Goal: Check status: Check status

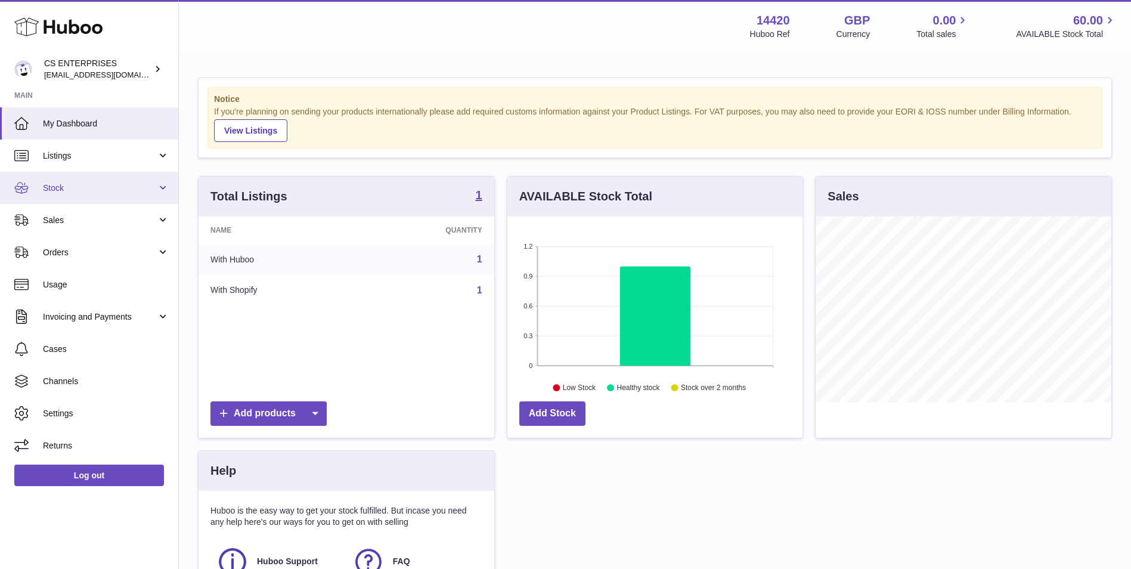
scroll to position [186, 295]
click at [124, 192] on span "Stock" at bounding box center [100, 187] width 114 height 11
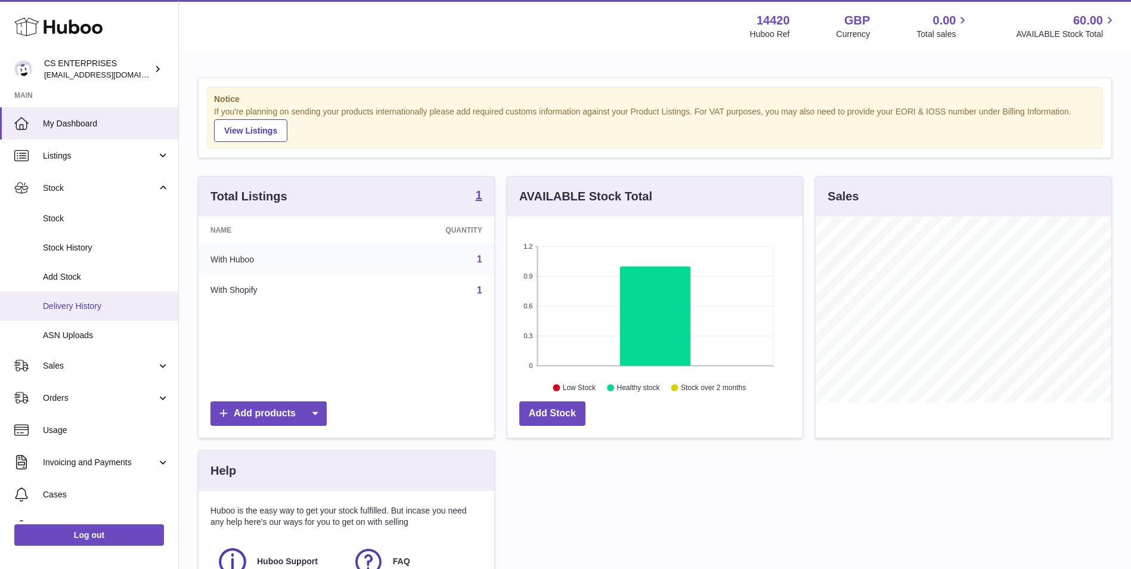
click at [96, 300] on span "Delivery History" at bounding box center [106, 305] width 126 height 11
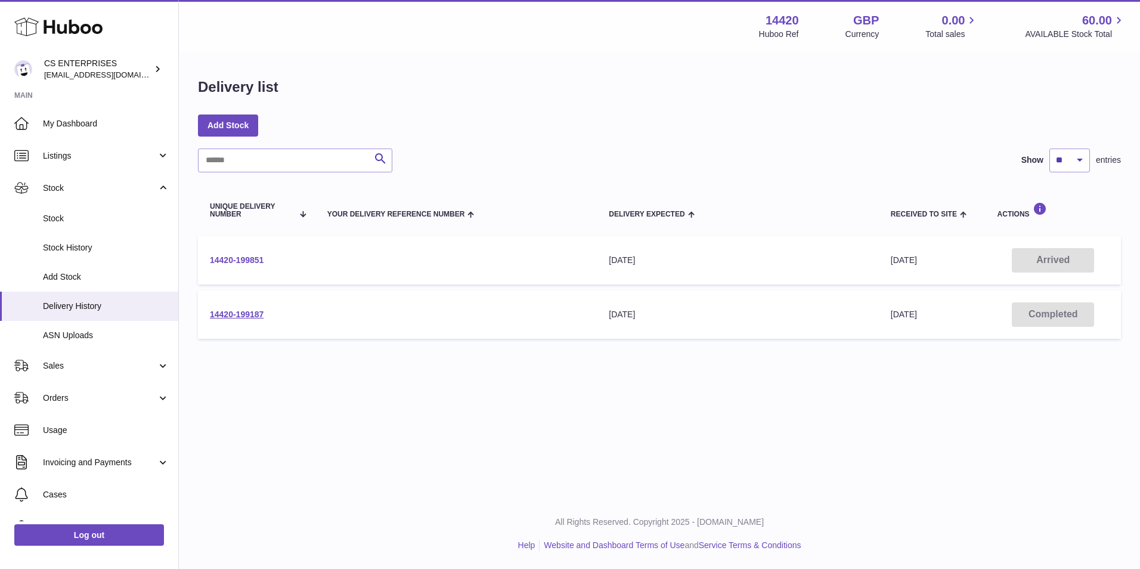
click at [251, 257] on link "14420-199851" at bounding box center [237, 260] width 54 height 10
click at [258, 264] on link "14420-199851" at bounding box center [237, 260] width 54 height 10
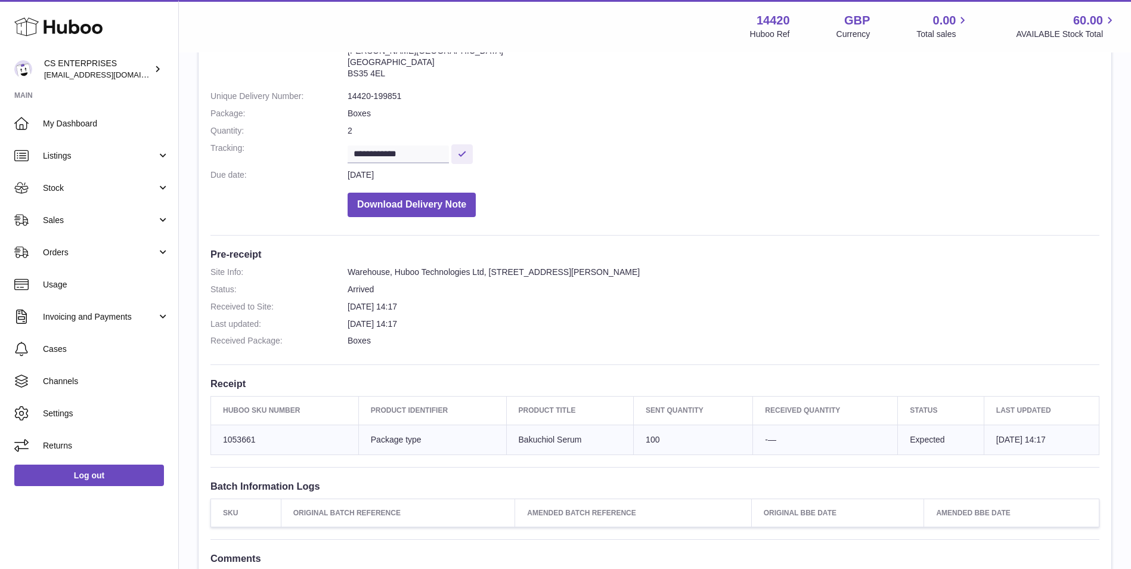
scroll to position [199, 0]
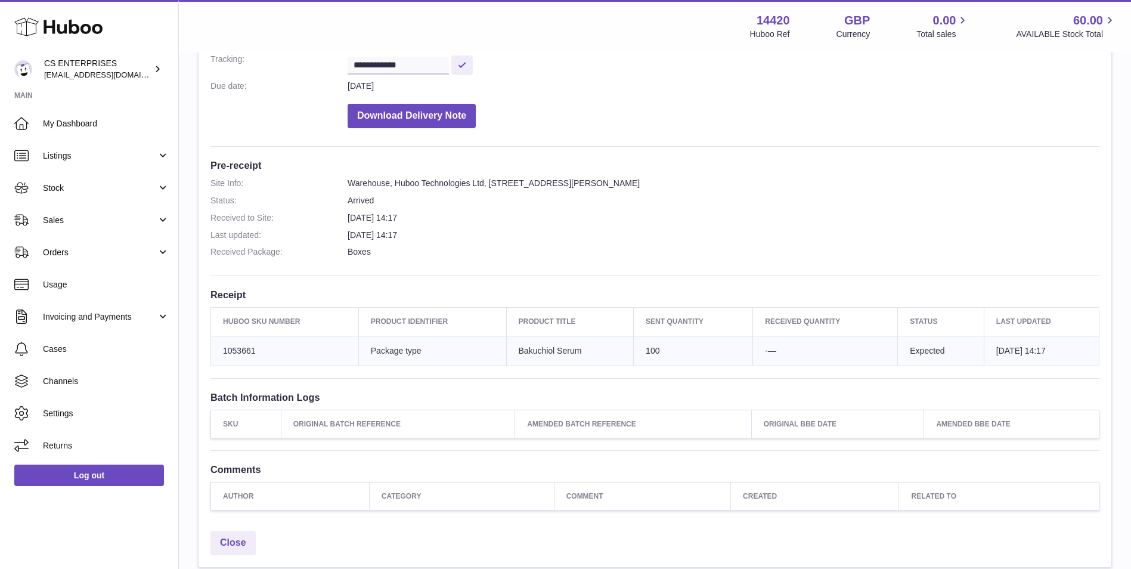
drag, startPoint x: 821, startPoint y: 349, endPoint x: 733, endPoint y: 347, distance: 87.7
click at [753, 347] on td "-—" at bounding box center [825, 351] width 145 height 30
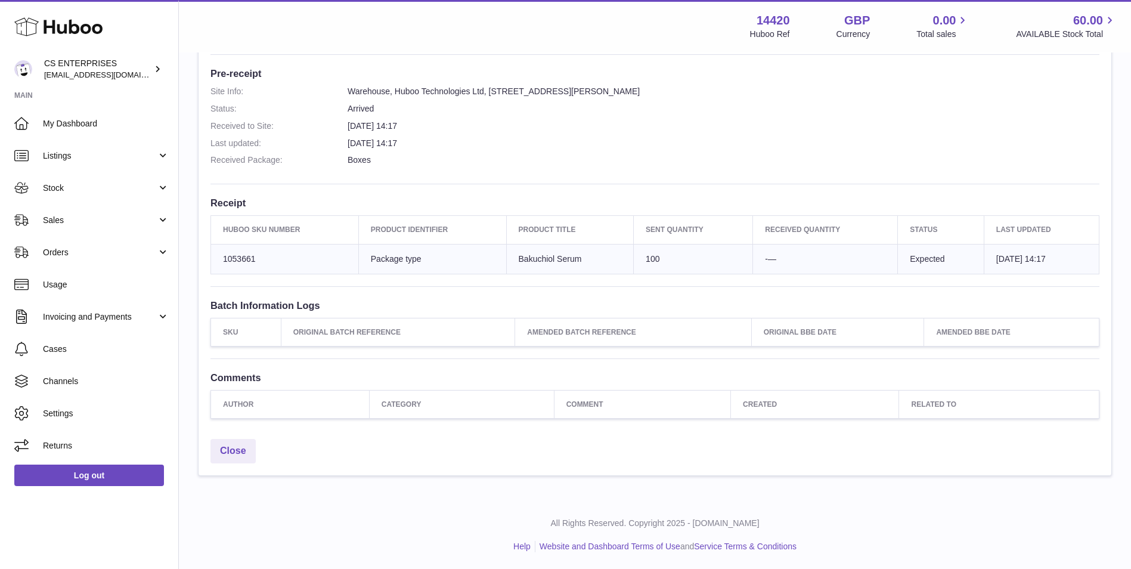
scroll to position [0, 0]
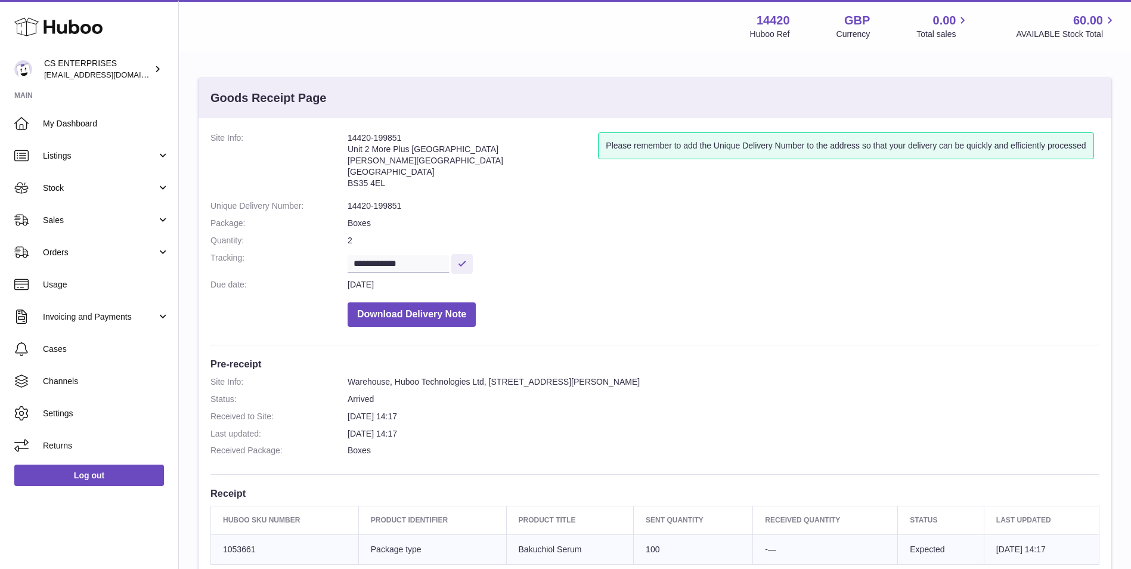
drag, startPoint x: 418, startPoint y: 138, endPoint x: 340, endPoint y: 135, distance: 77.5
click at [340, 135] on dl "**********" at bounding box center [654, 232] width 889 height 200
copy dl "14420-199851"
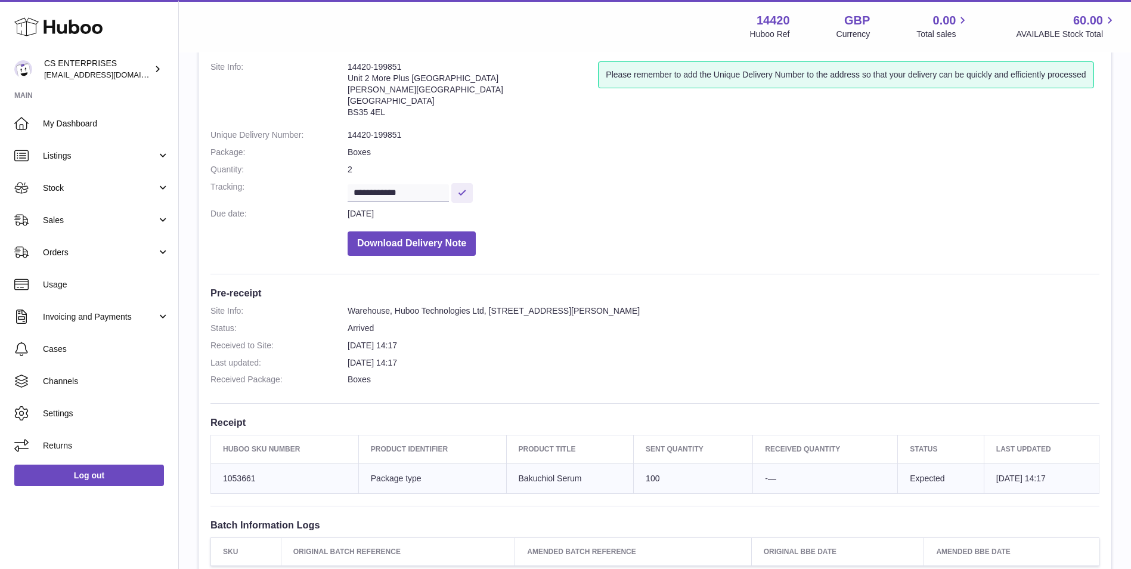
scroll to position [100, 0]
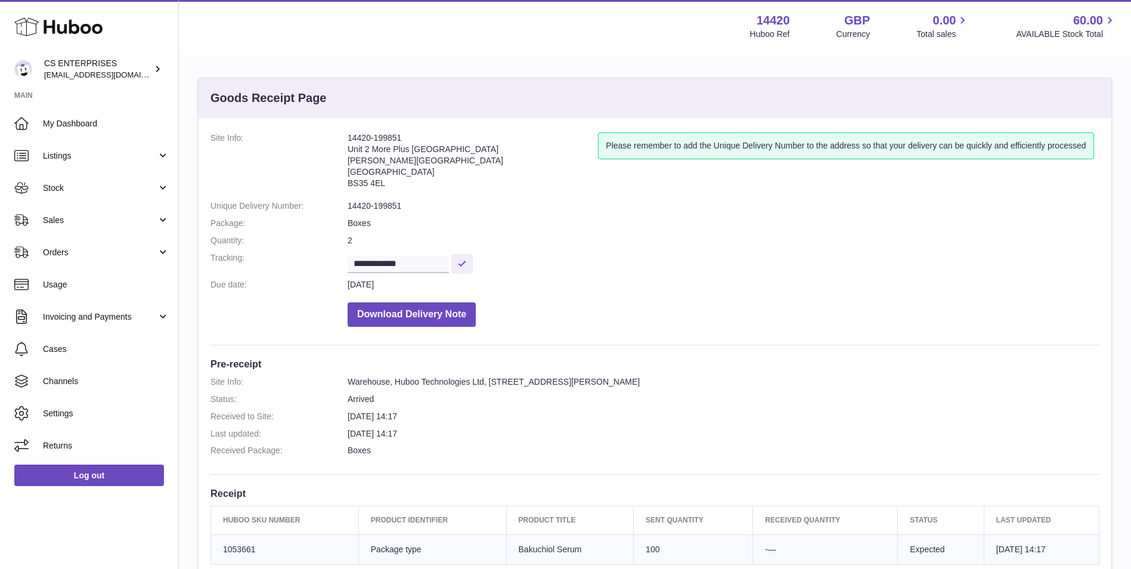
drag, startPoint x: 410, startPoint y: 134, endPoint x: 336, endPoint y: 137, distance: 74.6
click at [336, 137] on dl "**********" at bounding box center [654, 232] width 889 height 200
copy dl "14420-199851"
